Goal: Find specific page/section: Find specific page/section

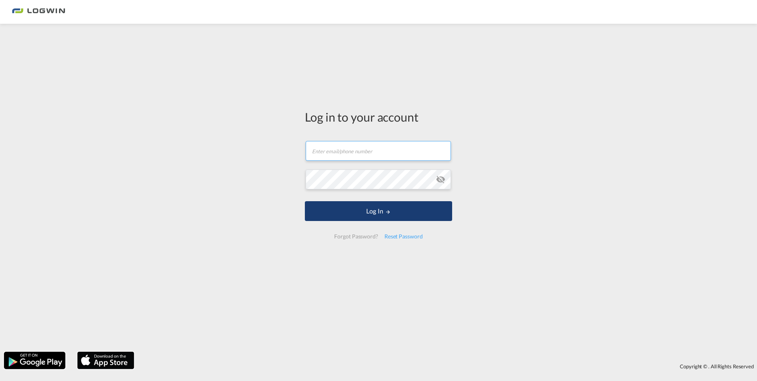
type input "[DOMAIN_NAME][EMAIL_ADDRESS][DOMAIN_NAME]"
click at [389, 214] on md-icon "LOGIN" at bounding box center [388, 212] width 6 height 6
